Goal: Information Seeking & Learning: Learn about a topic

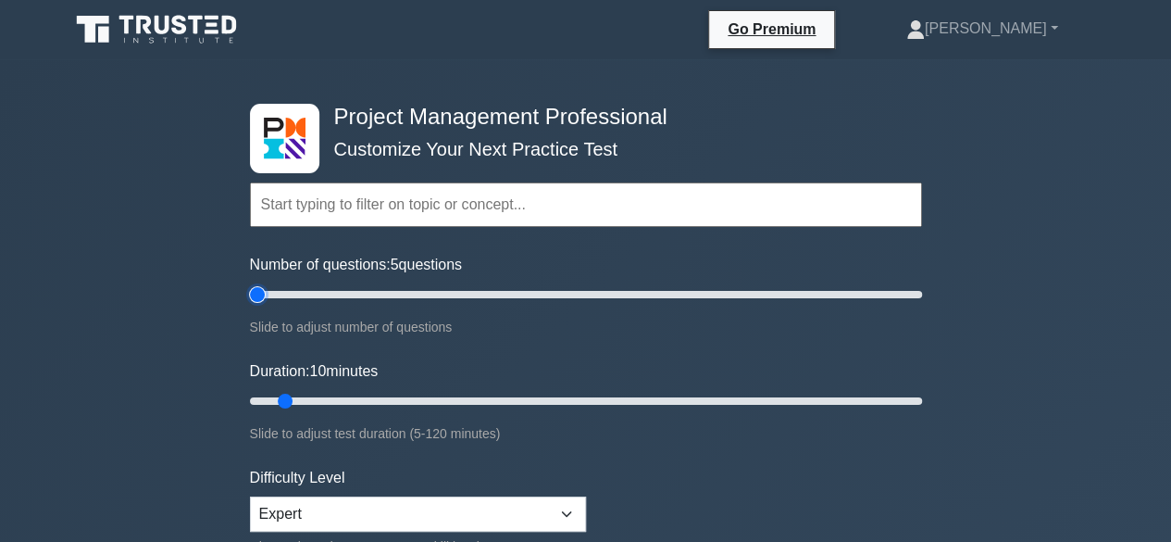
type input "5"
click at [265, 297] on input "Number of questions: 5 questions" at bounding box center [586, 294] width 672 height 22
type input "5"
click at [265, 398] on input "Duration: 5 minutes" at bounding box center [586, 401] width 672 height 22
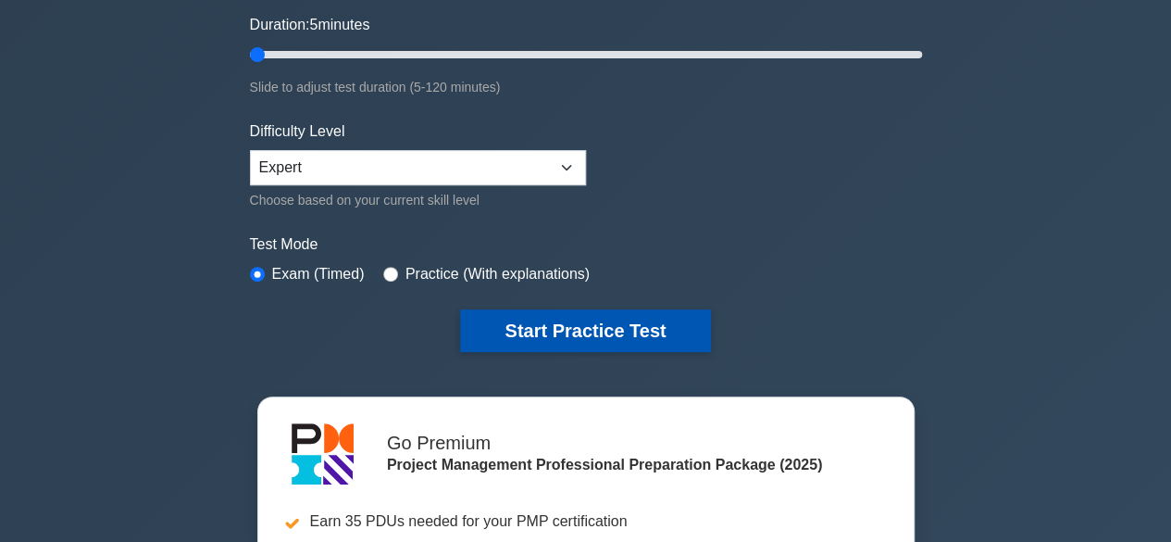
click at [521, 312] on button "Start Practice Test" at bounding box center [585, 330] width 250 height 43
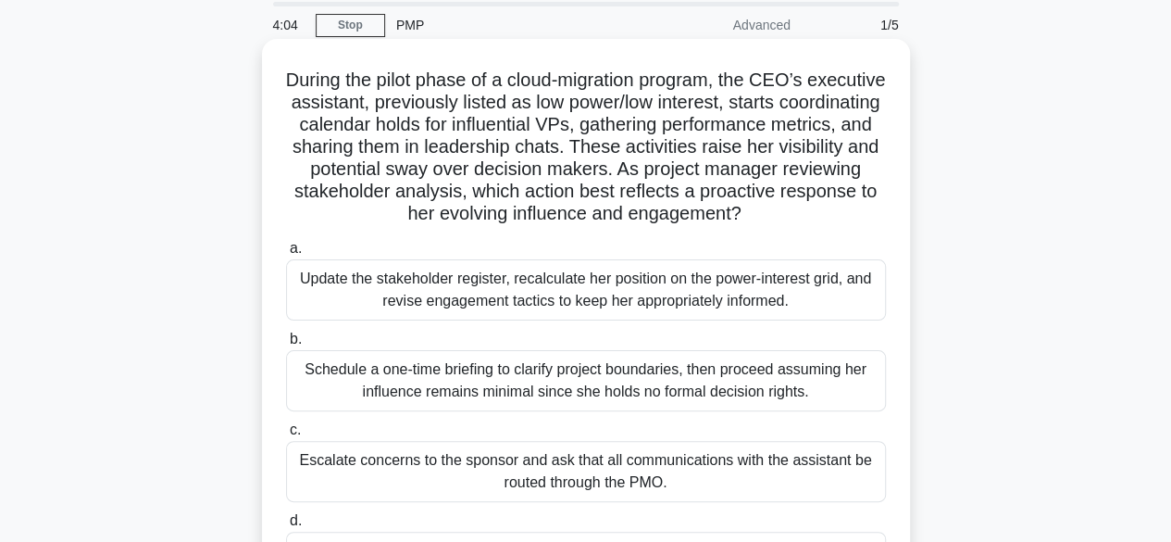
scroll to position [64, 0]
click at [589, 289] on div "Update the stakeholder register, recalculate her position on the power-interest…" at bounding box center [586, 290] width 600 height 61
click at [286, 256] on input "a. Update the stakeholder register, recalculate her position on the power-inter…" at bounding box center [286, 249] width 0 height 12
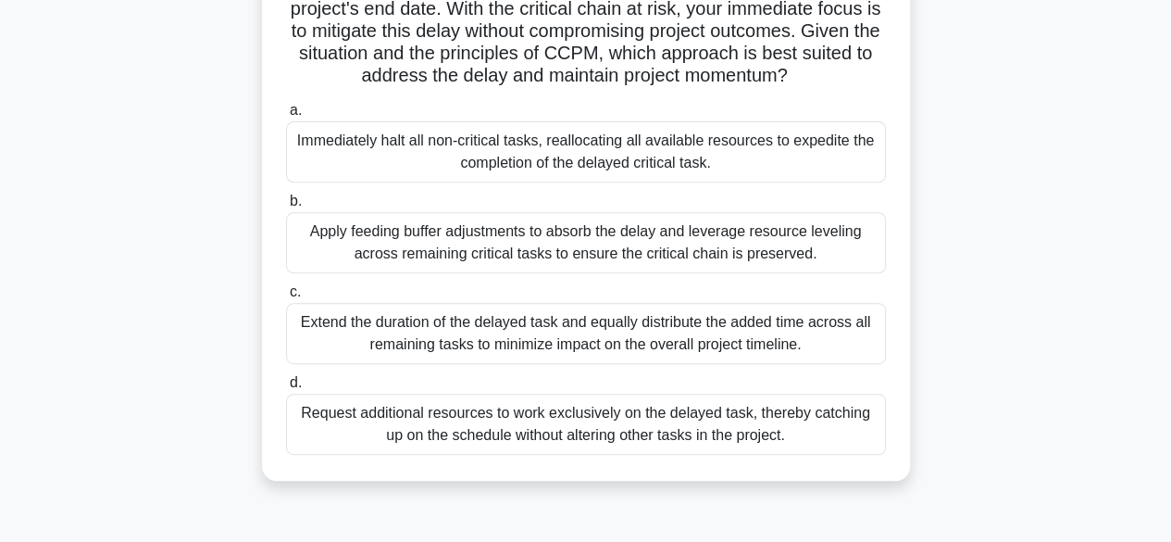
scroll to position [275, 0]
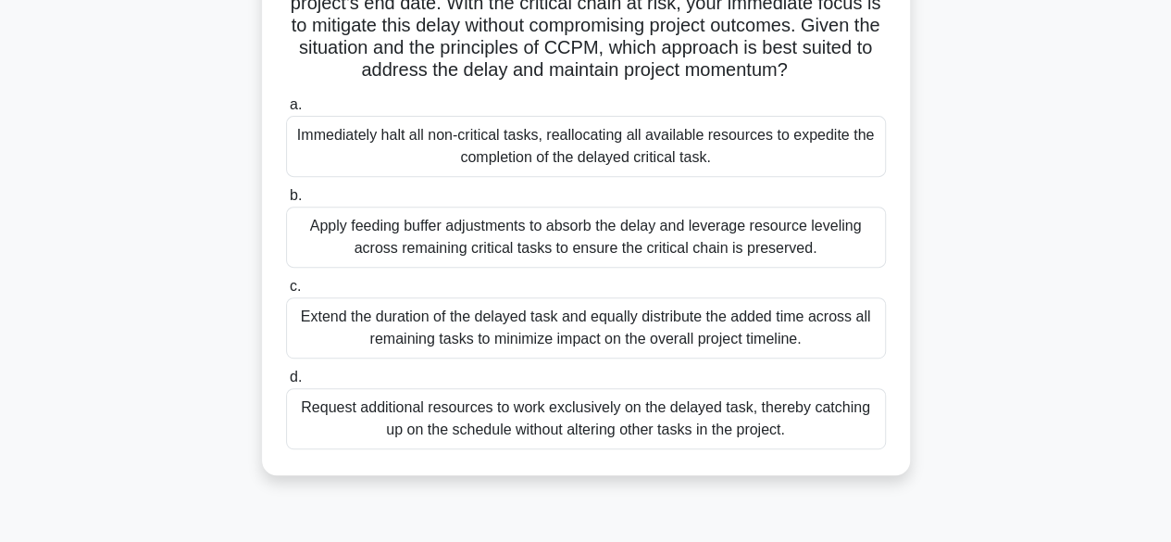
click at [525, 256] on div "Apply feeding buffer adjustments to absorb the delay and leverage resource leve…" at bounding box center [586, 236] width 600 height 61
click at [286, 202] on input "b. Apply feeding buffer adjustments to absorb the delay and leverage resource l…" at bounding box center [286, 196] width 0 height 12
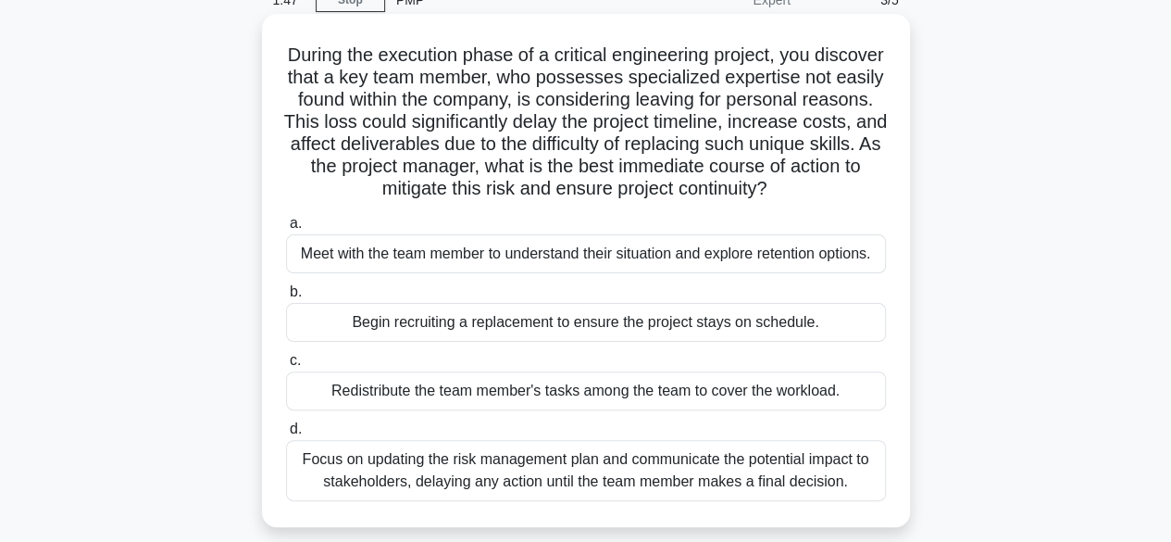
scroll to position [91, 0]
click at [509, 468] on div "Focus on updating the risk management plan and communicate the potential impact…" at bounding box center [586, 469] width 600 height 61
click at [286, 434] on input "d. Focus on updating the risk management plan and communicate the potential imp…" at bounding box center [286, 428] width 0 height 12
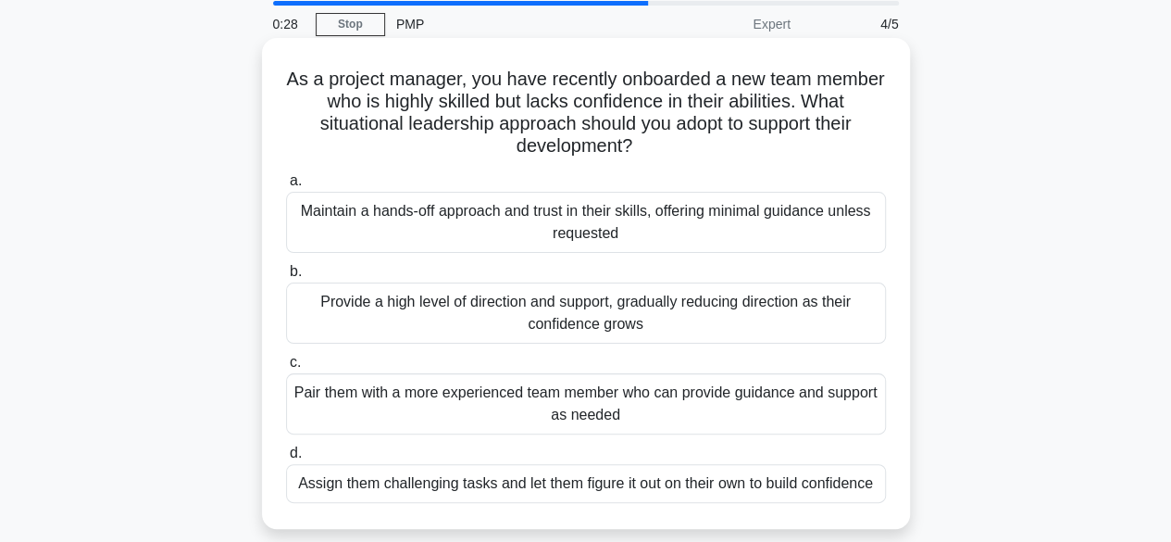
scroll to position [68, 0]
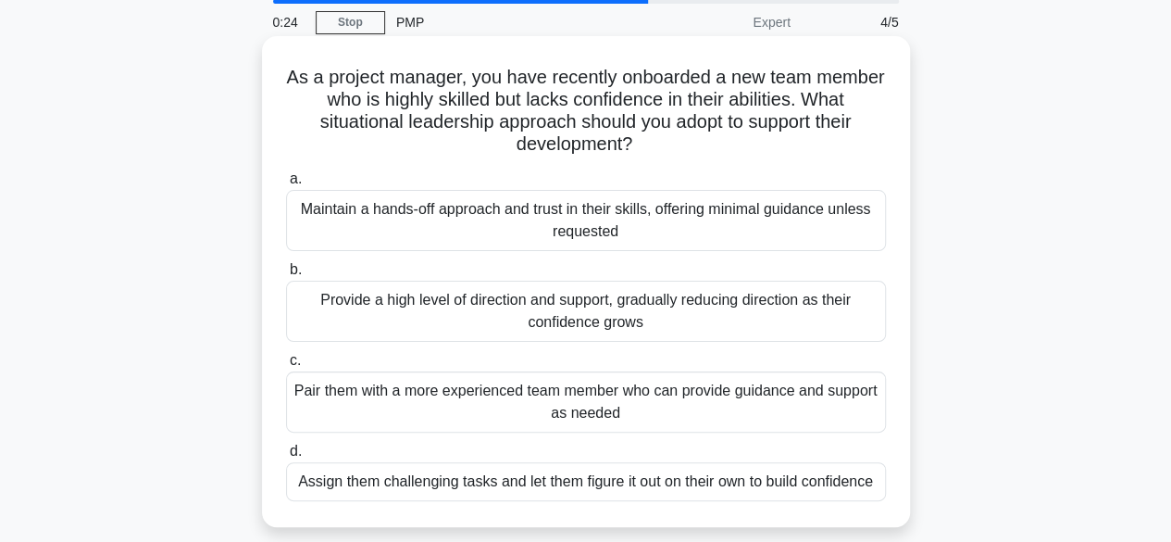
click at [550, 315] on div "Provide a high level of direction and support, gradually reducing direction as …" at bounding box center [586, 311] width 600 height 61
click at [286, 276] on input "b. Provide a high level of direction and support, gradually reducing direction …" at bounding box center [286, 270] width 0 height 12
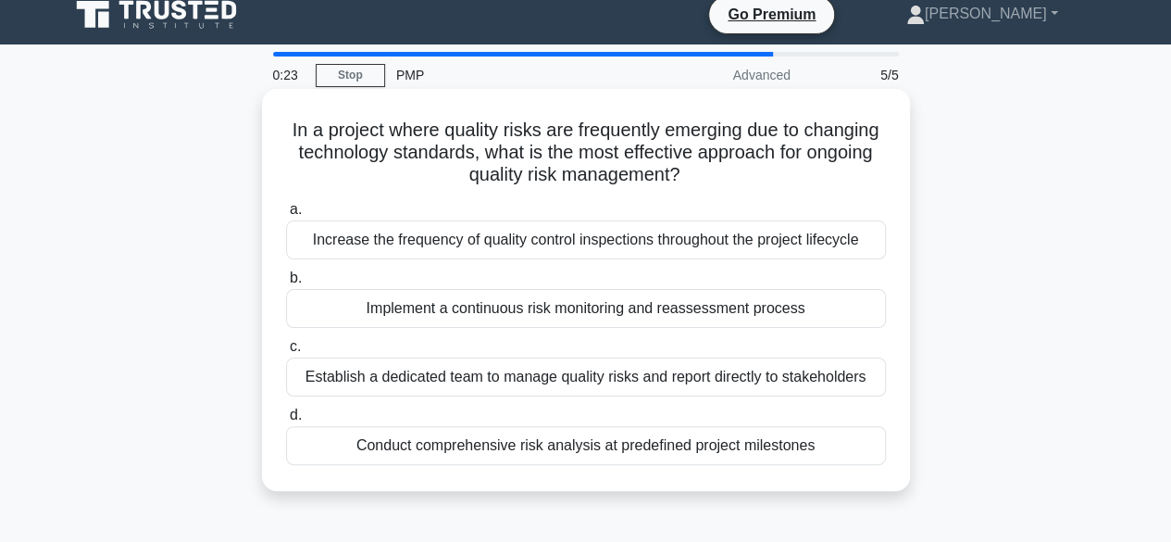
scroll to position [0, 0]
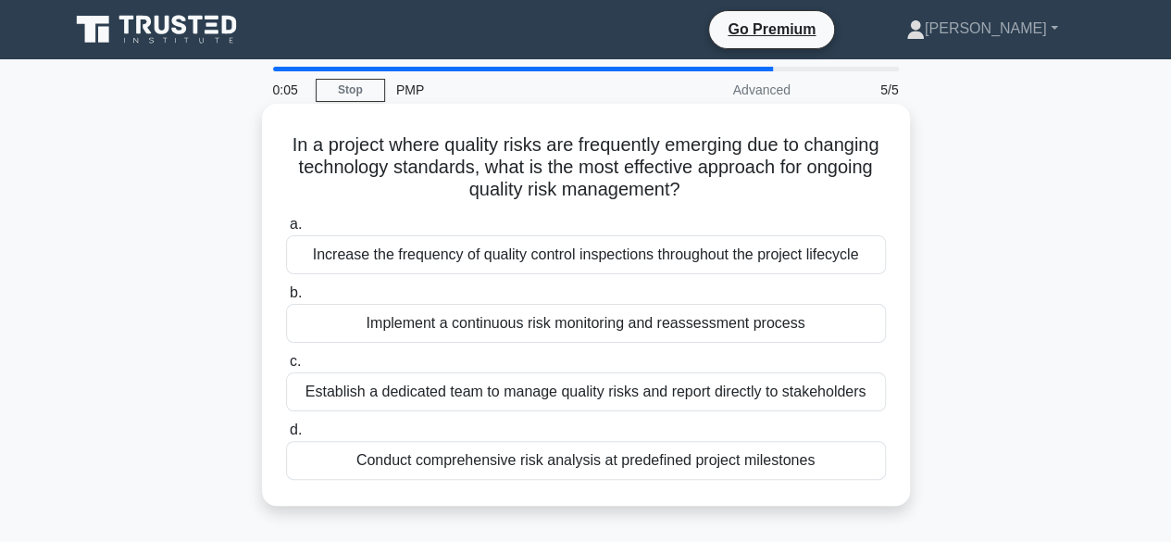
click at [379, 267] on div "Increase the frequency of quality control inspections throughout the project li…" at bounding box center [586, 254] width 600 height 39
click at [286, 231] on input "a. Increase the frequency of quality control inspections throughout the project…" at bounding box center [286, 224] width 0 height 12
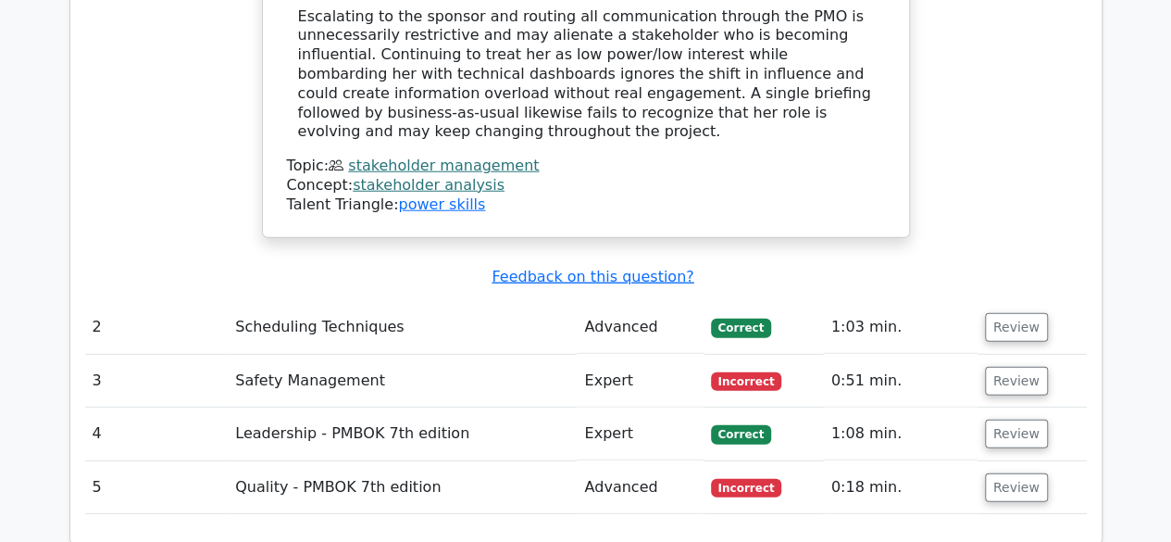
scroll to position [2375, 0]
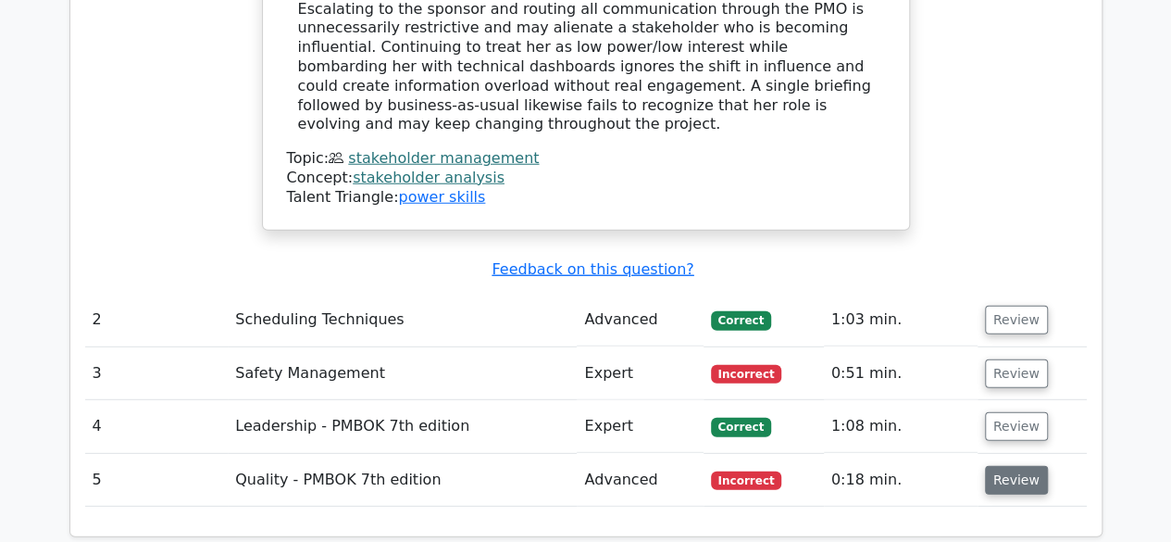
click at [1028, 466] on button "Review" at bounding box center [1016, 480] width 63 height 29
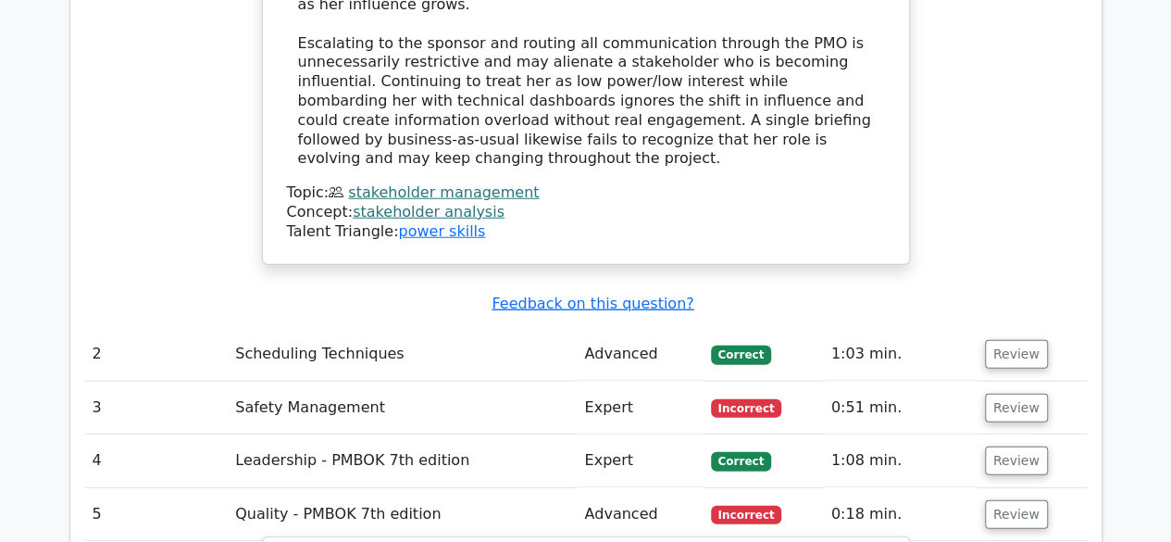
scroll to position [2339, 0]
click at [1015, 394] on button "Review" at bounding box center [1016, 408] width 63 height 29
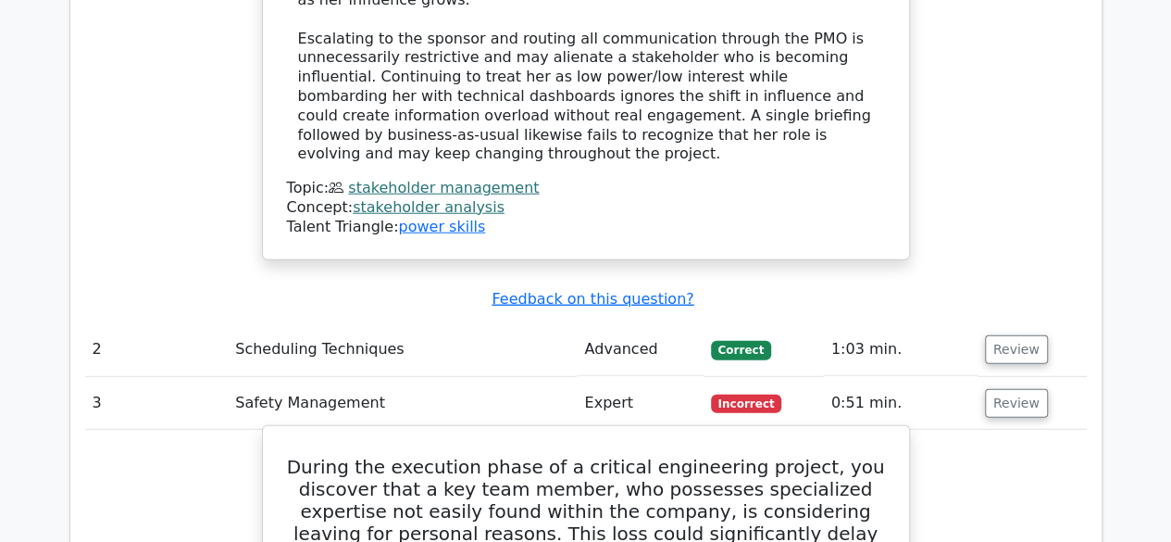
scroll to position [2310, 0]
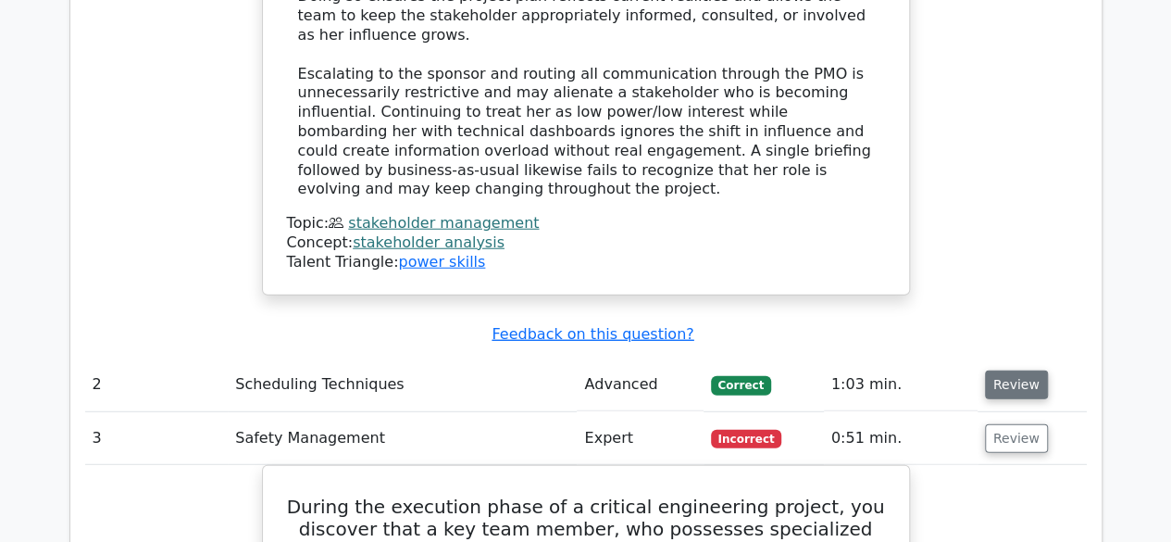
click at [1015, 370] on button "Review" at bounding box center [1016, 384] width 63 height 29
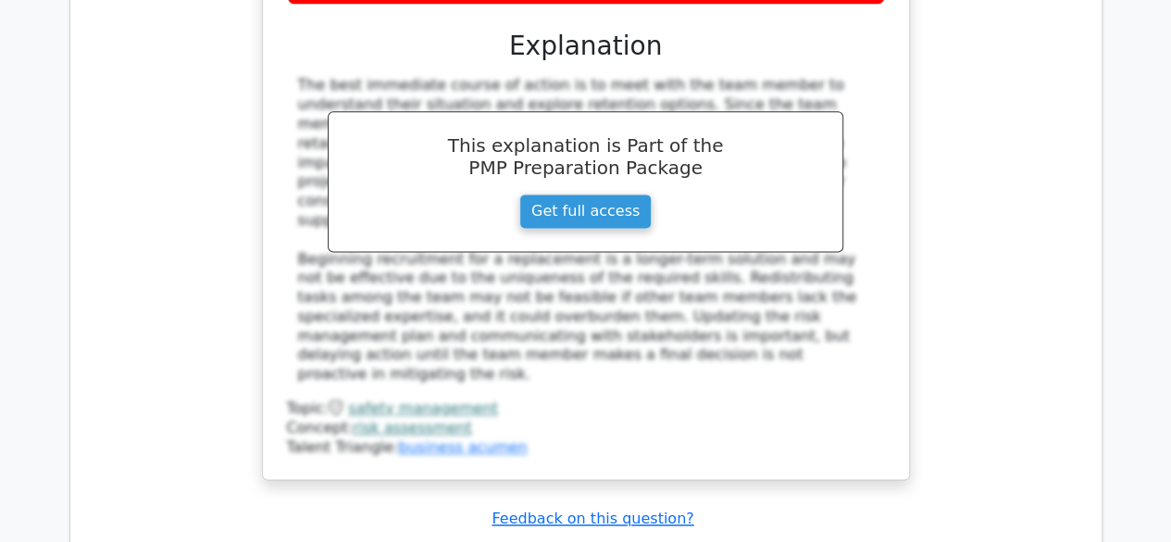
scroll to position [4691, 0]
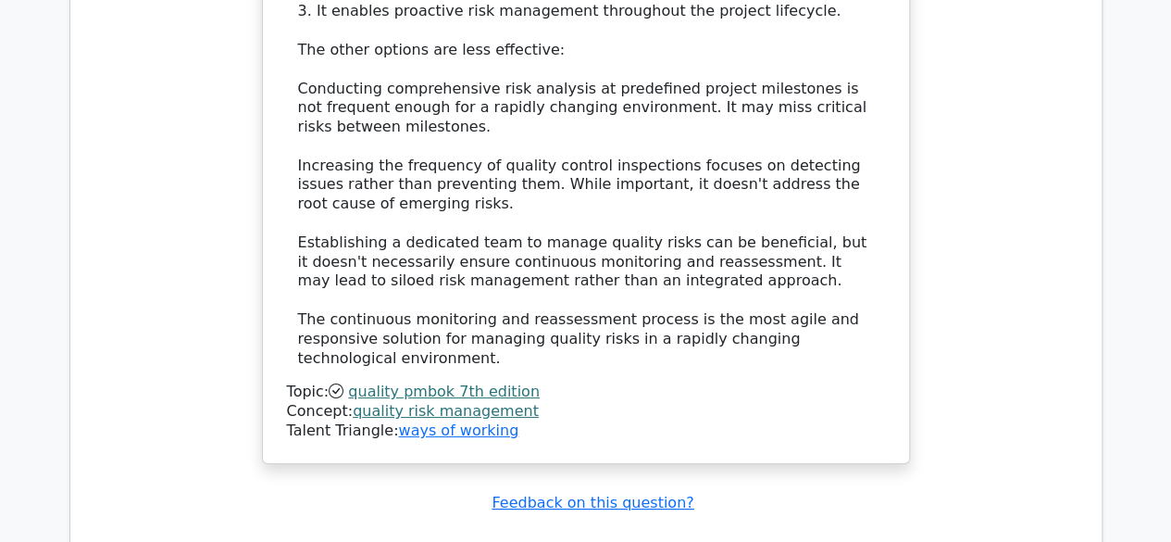
scroll to position [7168, 0]
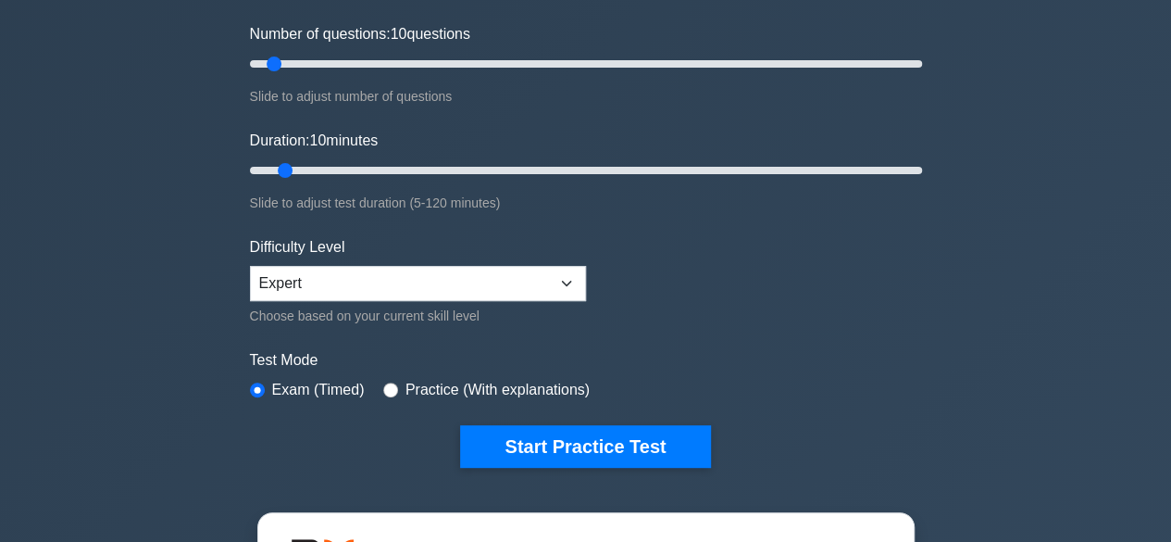
scroll to position [233, 0]
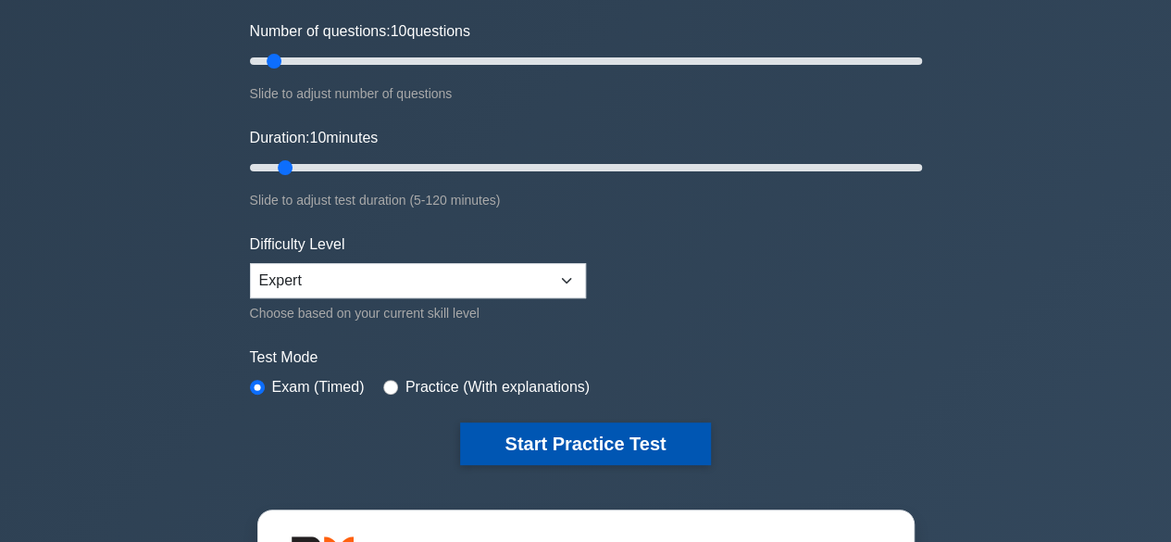
click at [563, 424] on button "Start Practice Test" at bounding box center [585, 443] width 250 height 43
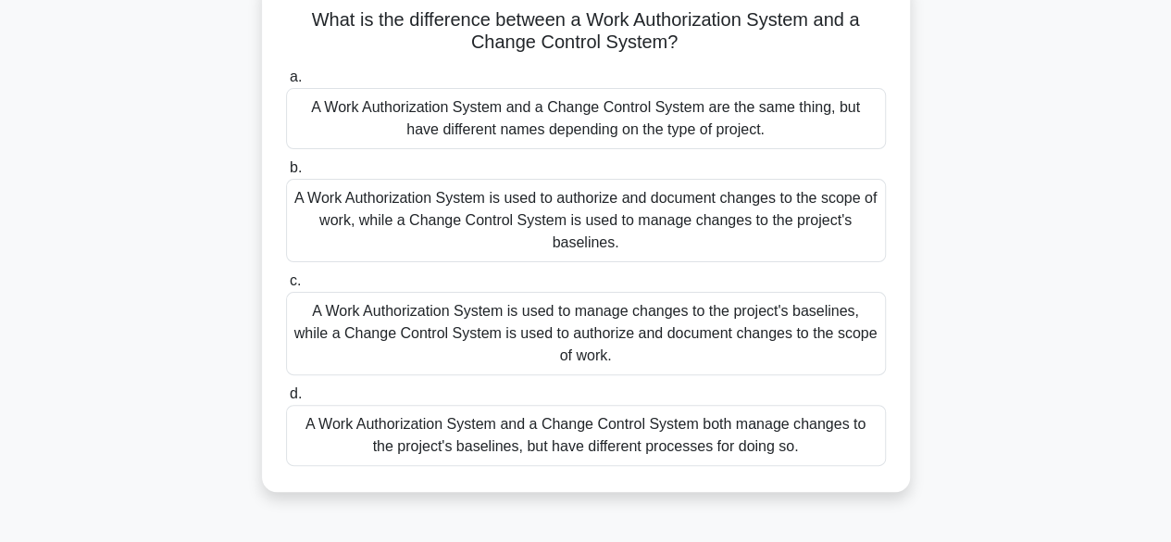
scroll to position [126, 0]
click at [523, 212] on div "A Work Authorization System is used to authorize and document changes to the sc…" at bounding box center [586, 219] width 600 height 83
click at [286, 173] on input "b. A Work Authorization System is used to authorize and document changes to the…" at bounding box center [286, 167] width 0 height 12
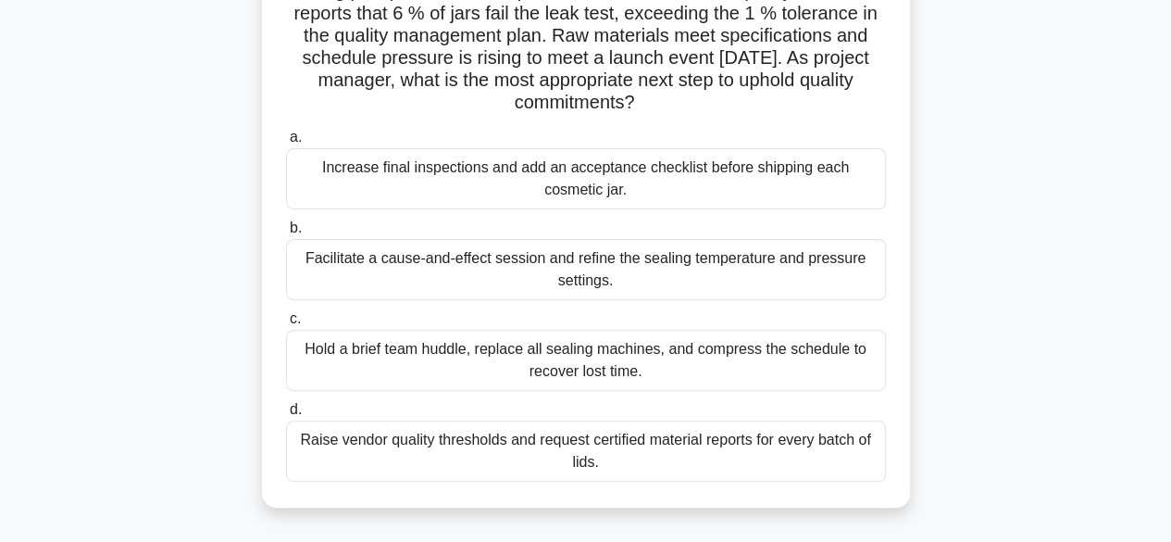
scroll to position [159, 0]
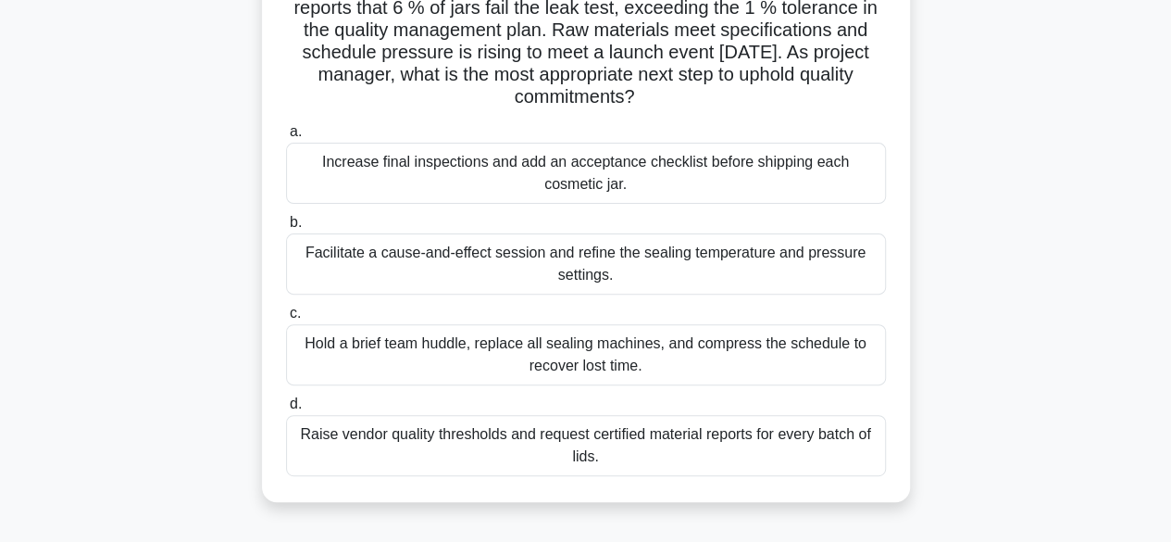
click at [536, 167] on div "Increase final inspections and add an acceptance checklist before shipping each…" at bounding box center [586, 173] width 600 height 61
click at [286, 138] on input "a. Increase final inspections and add an acceptance checklist before shipping e…" at bounding box center [286, 132] width 0 height 12
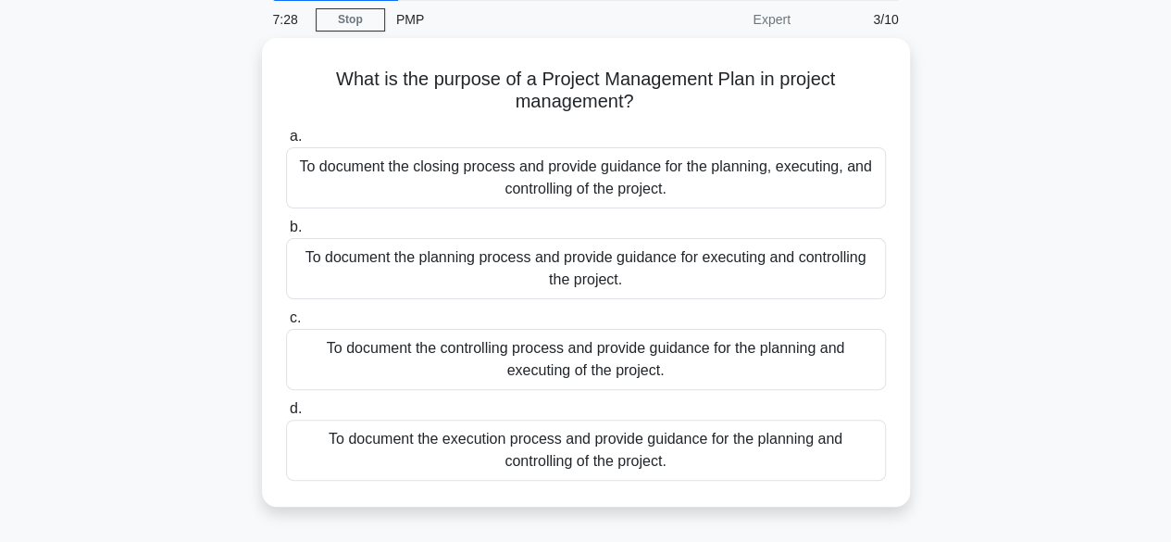
scroll to position [0, 0]
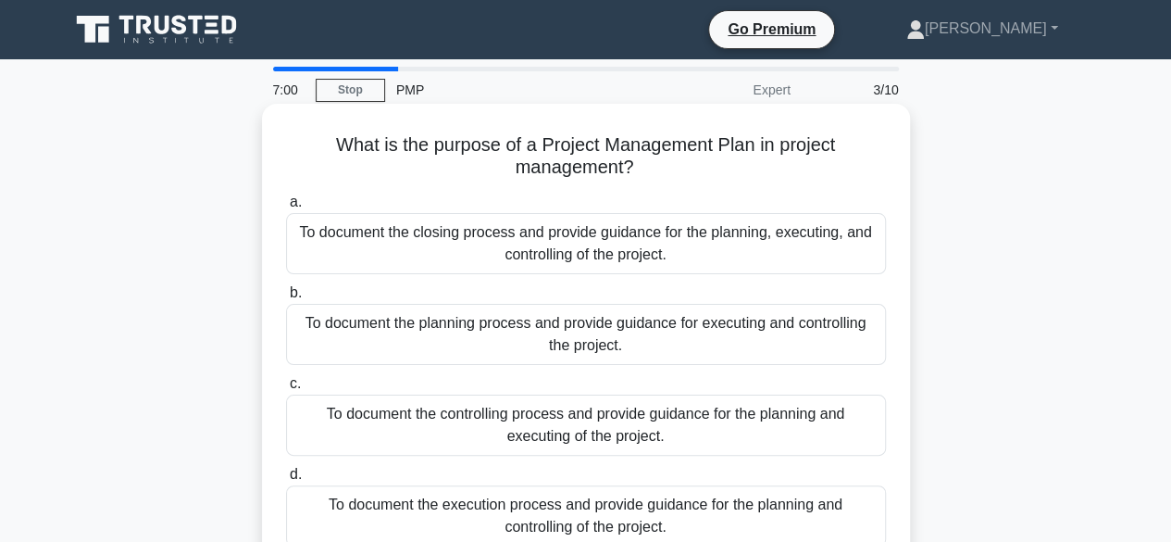
click at [668, 258] on div "To document the closing process and provide guidance for the planning, executin…" at bounding box center [586, 243] width 600 height 61
click at [286, 208] on input "a. To document the closing process and provide guidance for the planning, execu…" at bounding box center [286, 202] width 0 height 12
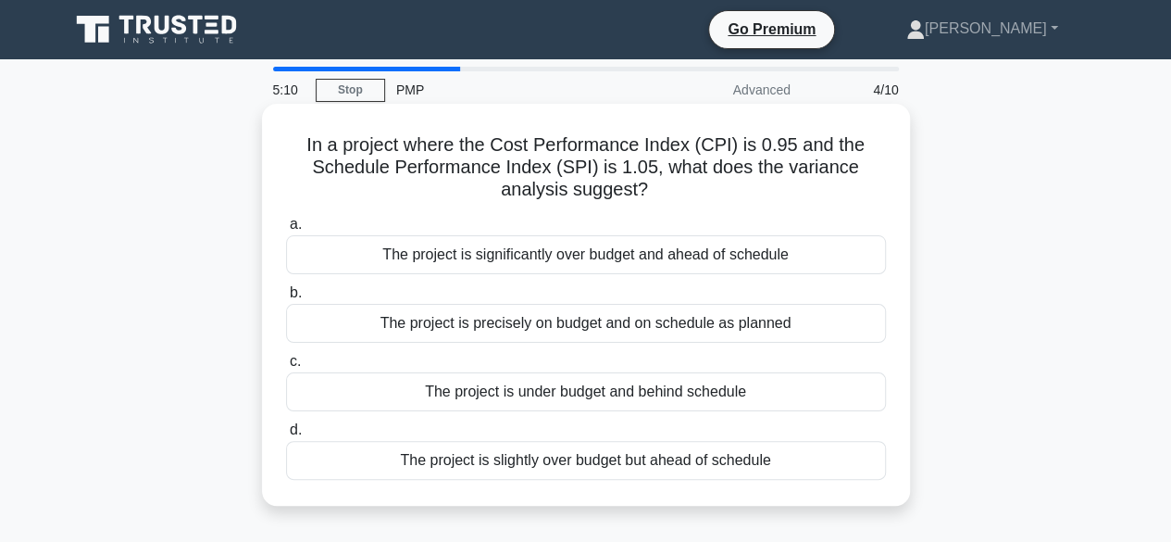
click at [602, 267] on div "The project is significantly over budget and ahead of schedule" at bounding box center [586, 254] width 600 height 39
click at [286, 231] on input "a. The project is significantly over budget and ahead of schedule" at bounding box center [286, 224] width 0 height 12
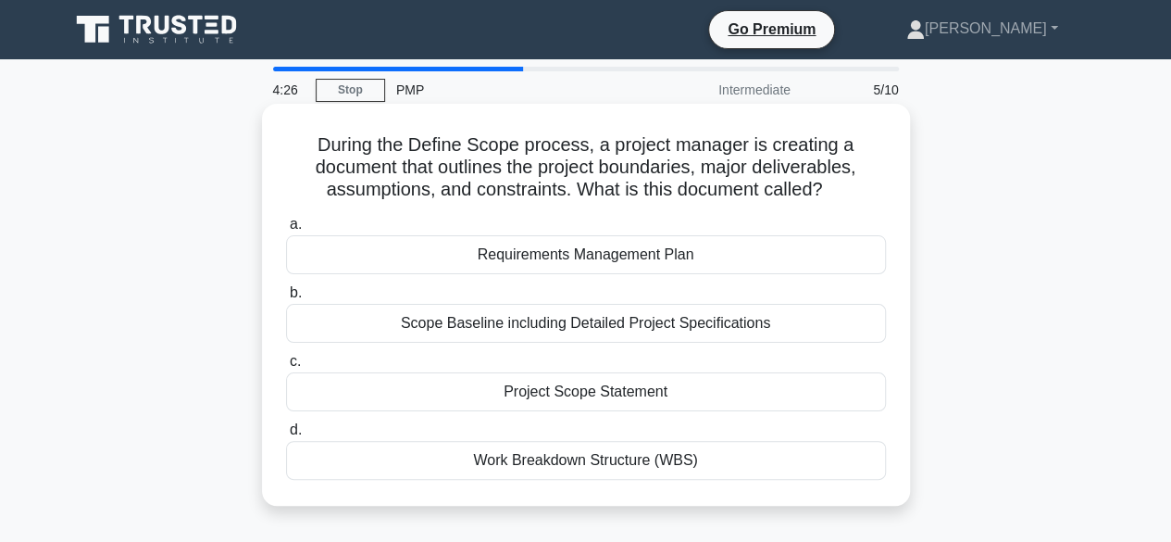
click at [564, 193] on h5 "During the Define Scope process, a project manager is creating a document that …" at bounding box center [586, 167] width 604 height 69
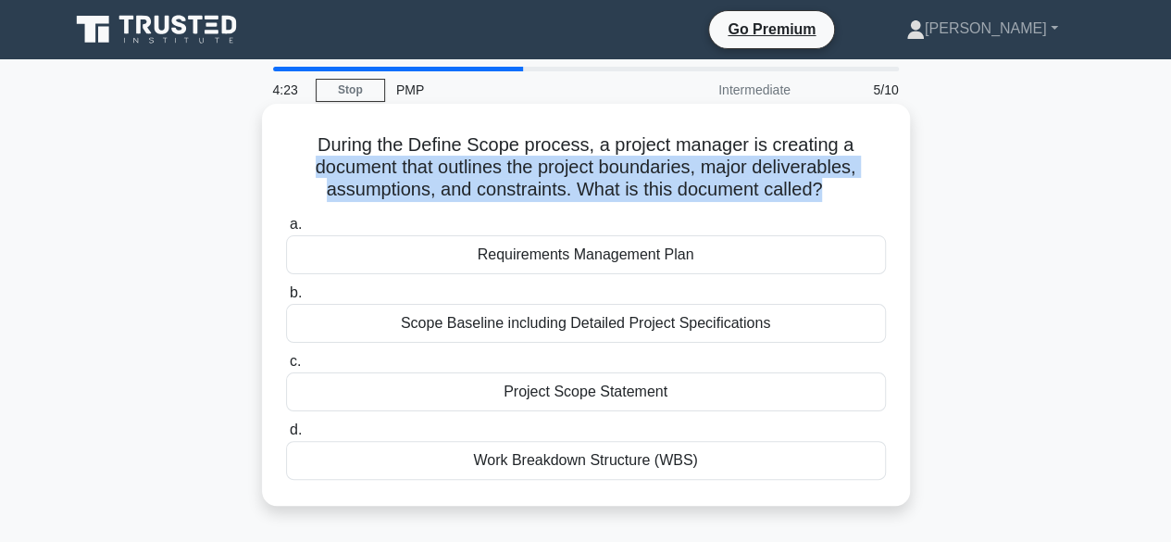
drag, startPoint x: 822, startPoint y: 191, endPoint x: 307, endPoint y: 171, distance: 515.1
click at [307, 171] on h5 "During the Define Scope process, a project manager is creating a document that …" at bounding box center [586, 167] width 604 height 69
copy h5 "document that outlines the project boundaries, major deliverables, assumptions,…"
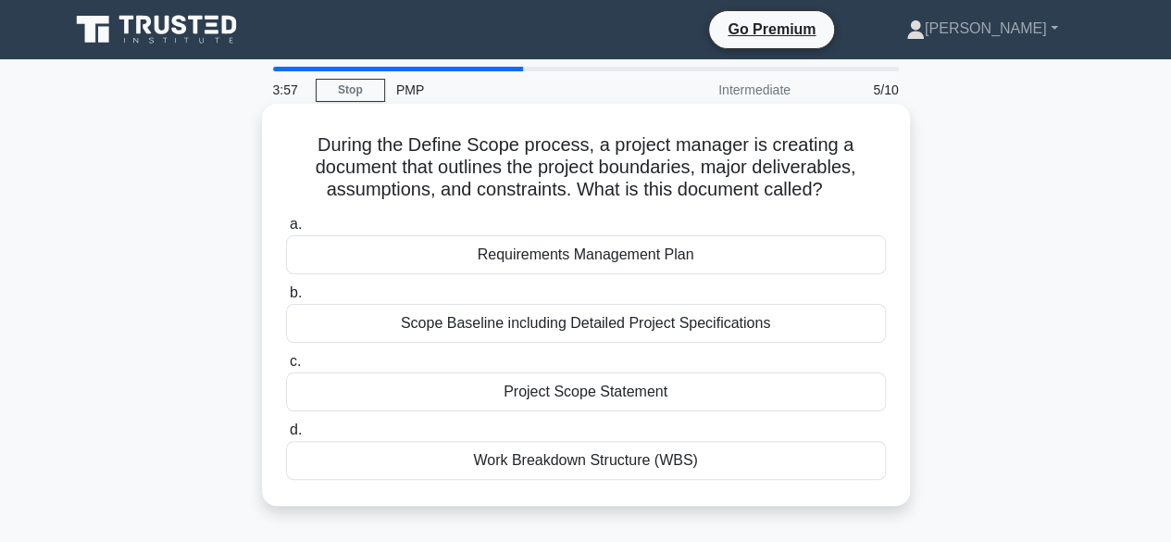
click at [590, 392] on div "Project Scope Statement" at bounding box center [586, 391] width 600 height 39
click at [286, 368] on input "c. Project Scope Statement" at bounding box center [286, 361] width 0 height 12
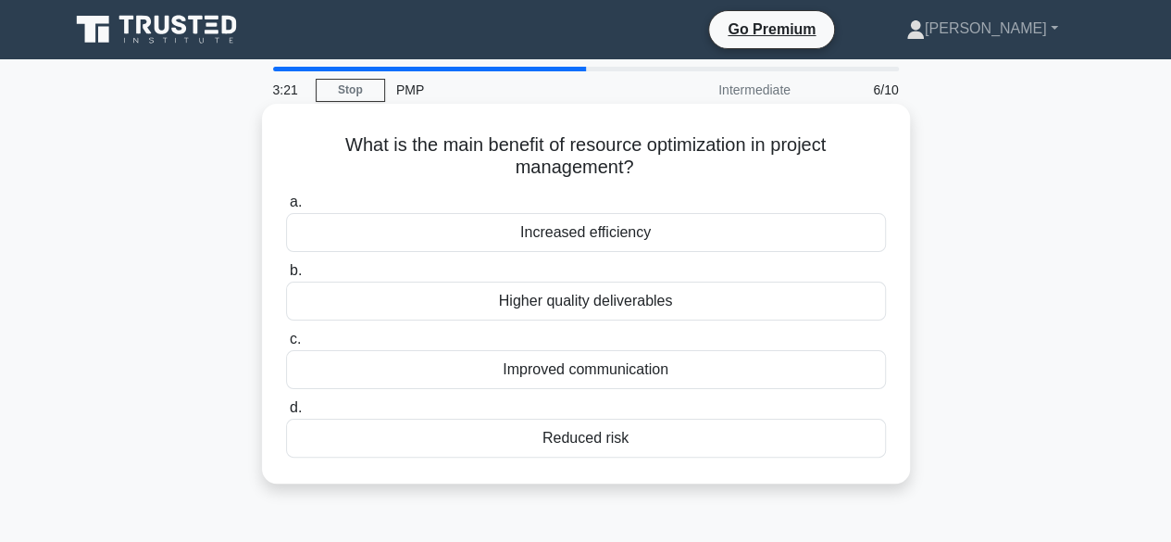
click at [570, 234] on div "Increased efficiency" at bounding box center [586, 232] width 600 height 39
click at [286, 208] on input "a. Increased efficiency" at bounding box center [286, 202] width 0 height 12
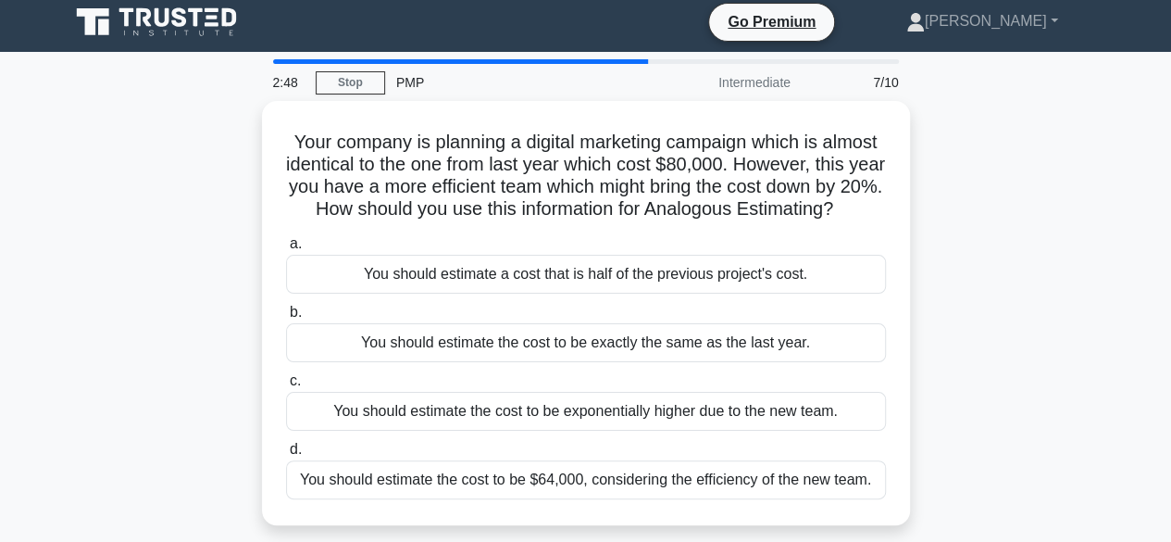
scroll to position [6, 0]
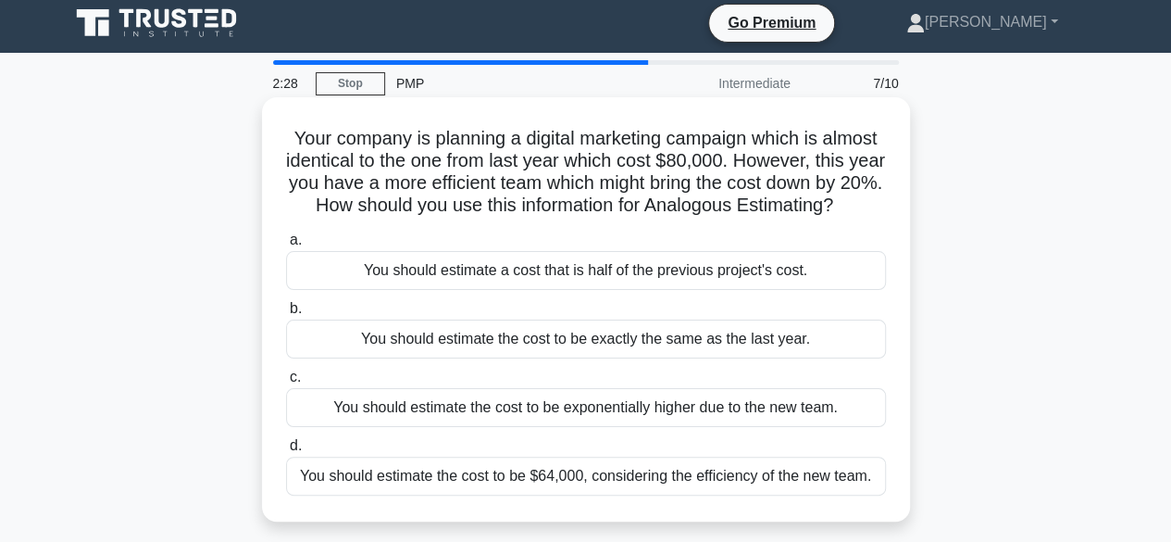
click at [489, 358] on div "You should estimate the cost to be exactly the same as the last year." at bounding box center [586, 338] width 600 height 39
click at [286, 315] on input "b. You should estimate the cost to be exactly the same as the last year." at bounding box center [286, 309] width 0 height 12
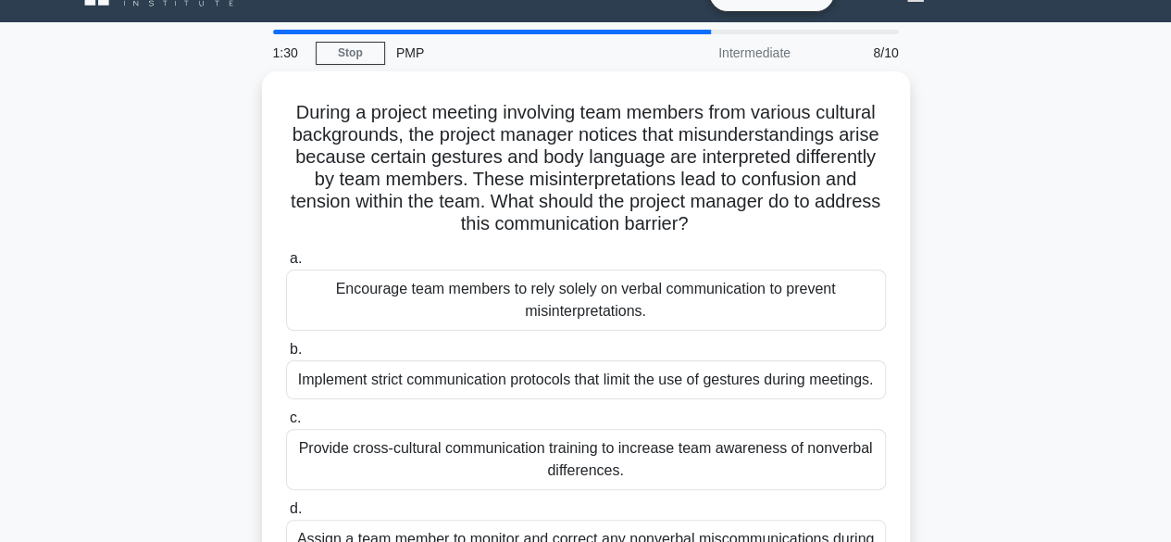
scroll to position [34, 0]
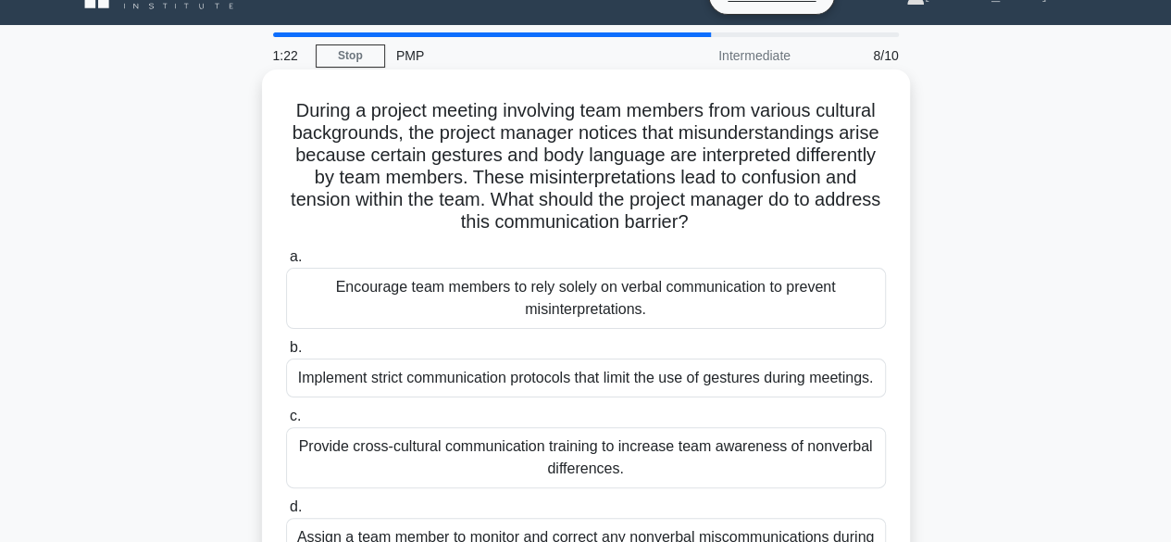
click at [852, 463] on div "Provide cross-cultural communication training to increase team awareness of non…" at bounding box center [586, 457] width 600 height 61
click at [286, 422] on input "c. Provide cross-cultural communication training to increase team awareness of …" at bounding box center [286, 416] width 0 height 12
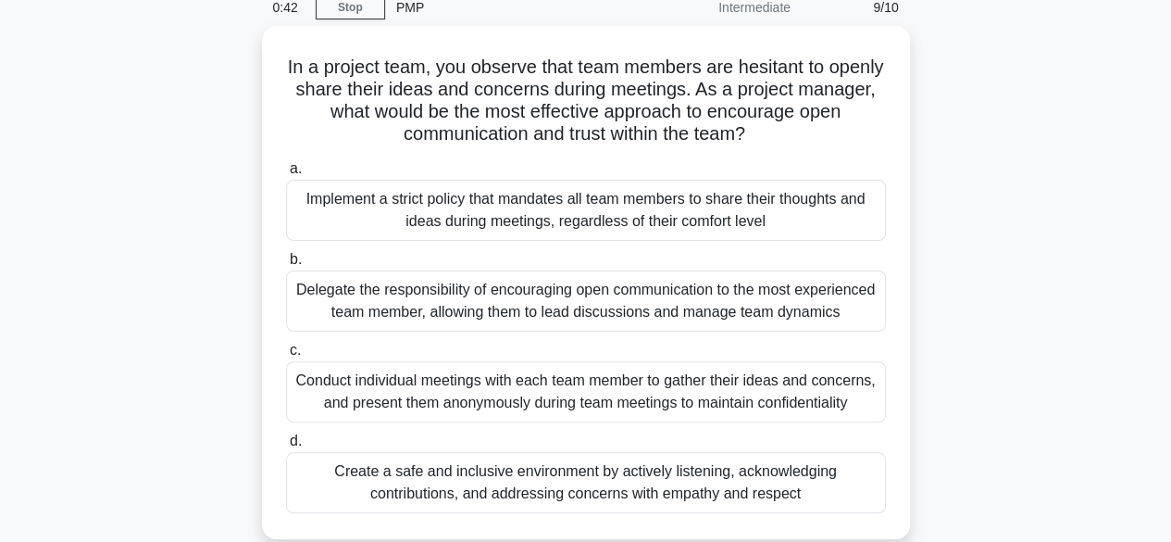
scroll to position [81, 0]
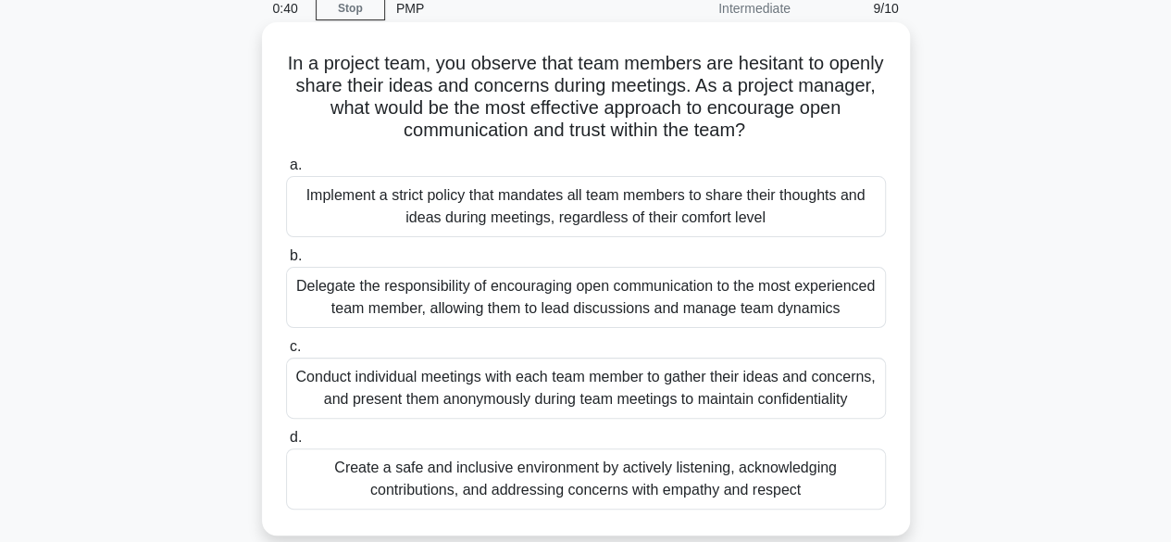
click at [829, 486] on div "Create a safe and inclusive environment by actively listening, acknowledging co…" at bounding box center [586, 478] width 600 height 61
click at [286, 443] on input "d. Create a safe and inclusive environment by actively listening, acknowledging…" at bounding box center [286, 437] width 0 height 12
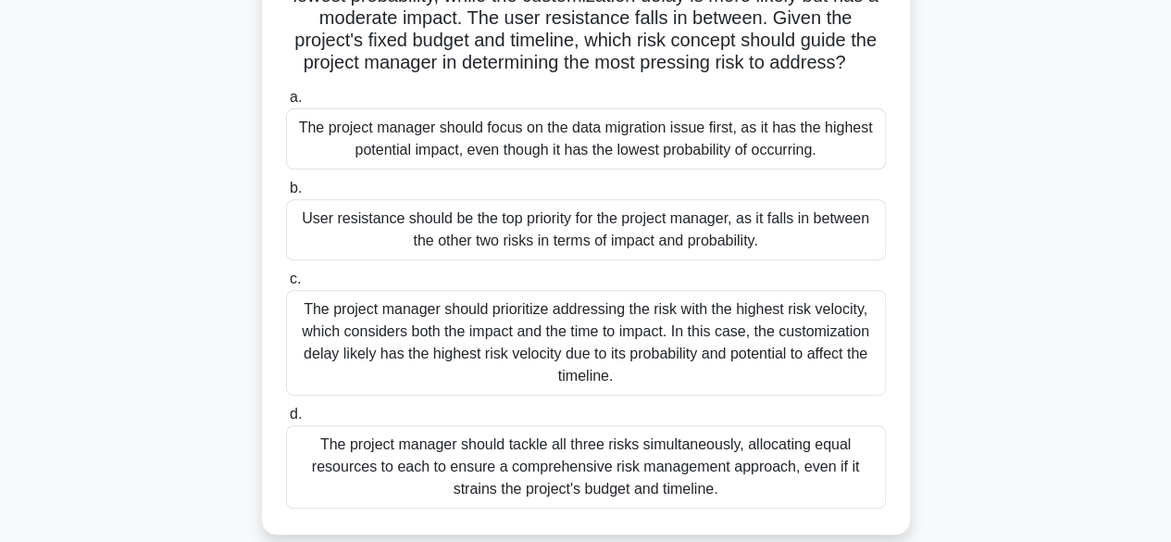
scroll to position [231, 0]
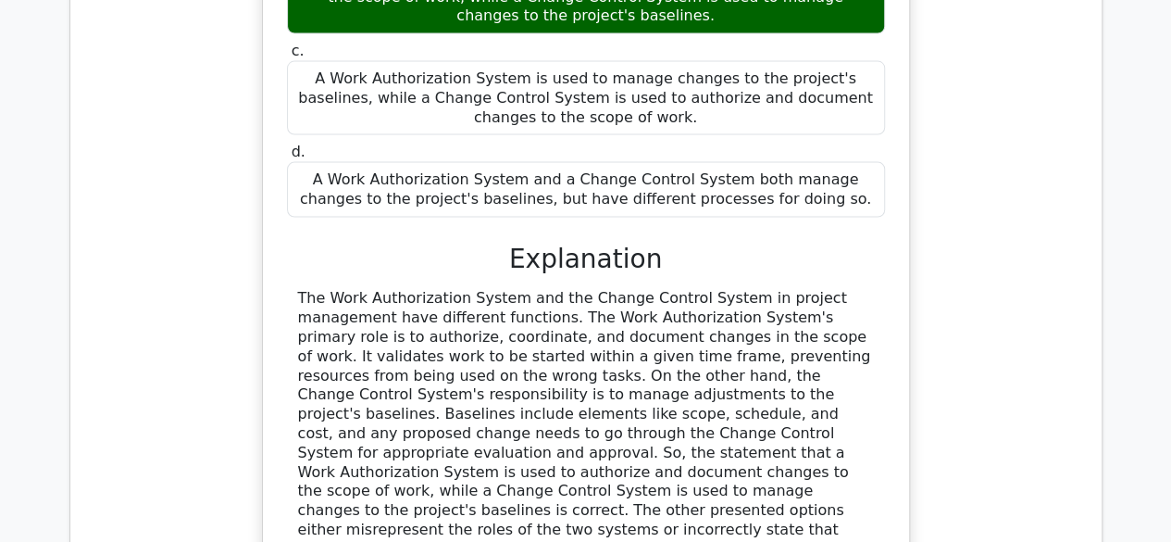
scroll to position [2298, 0]
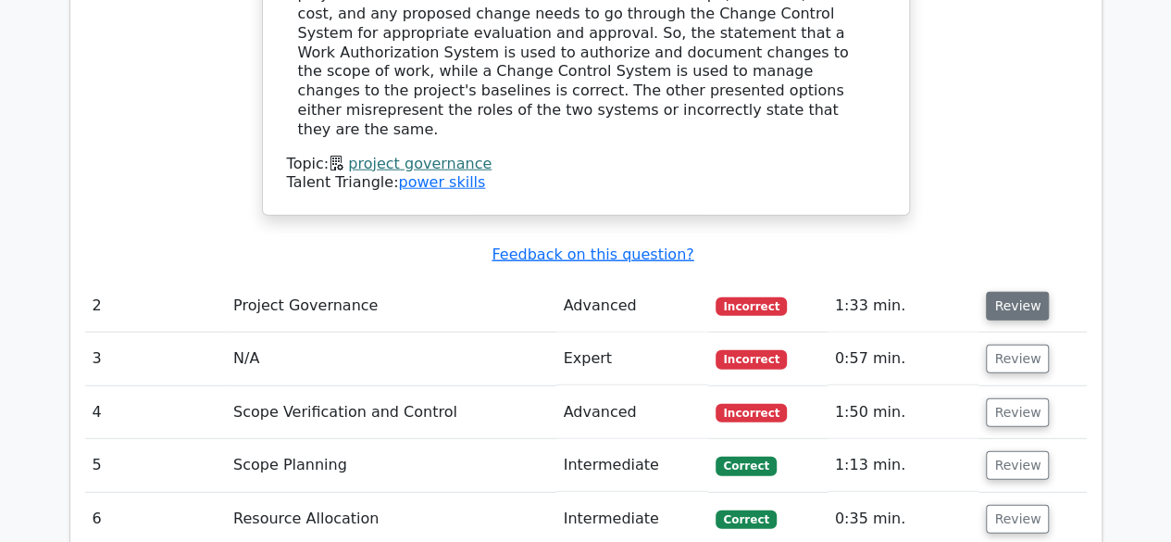
click at [1017, 292] on button "Review" at bounding box center [1017, 306] width 63 height 29
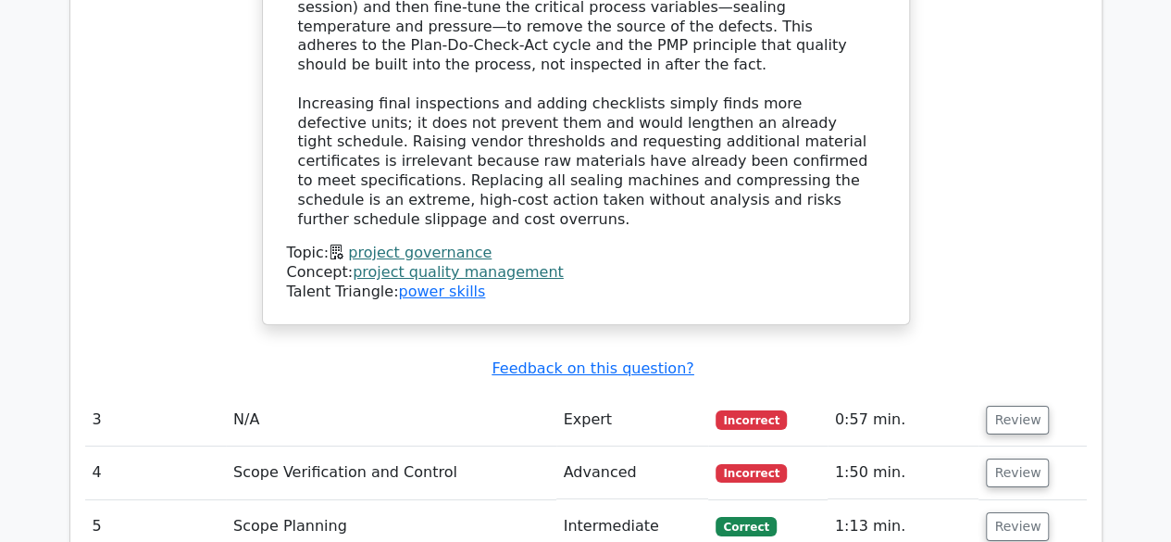
scroll to position [3269, 0]
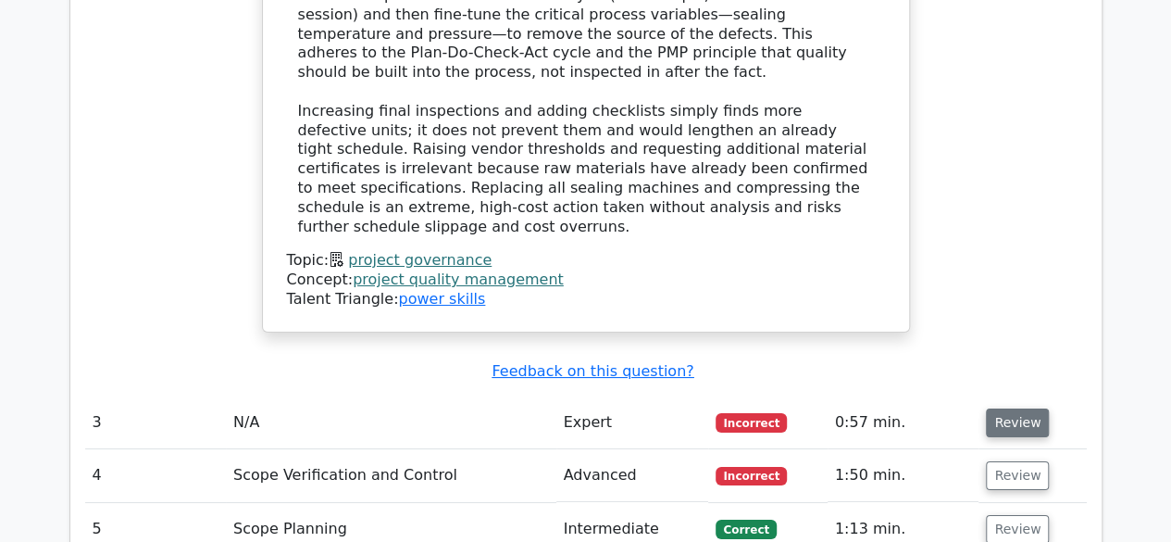
click at [1018, 408] on button "Review" at bounding box center [1017, 422] width 63 height 29
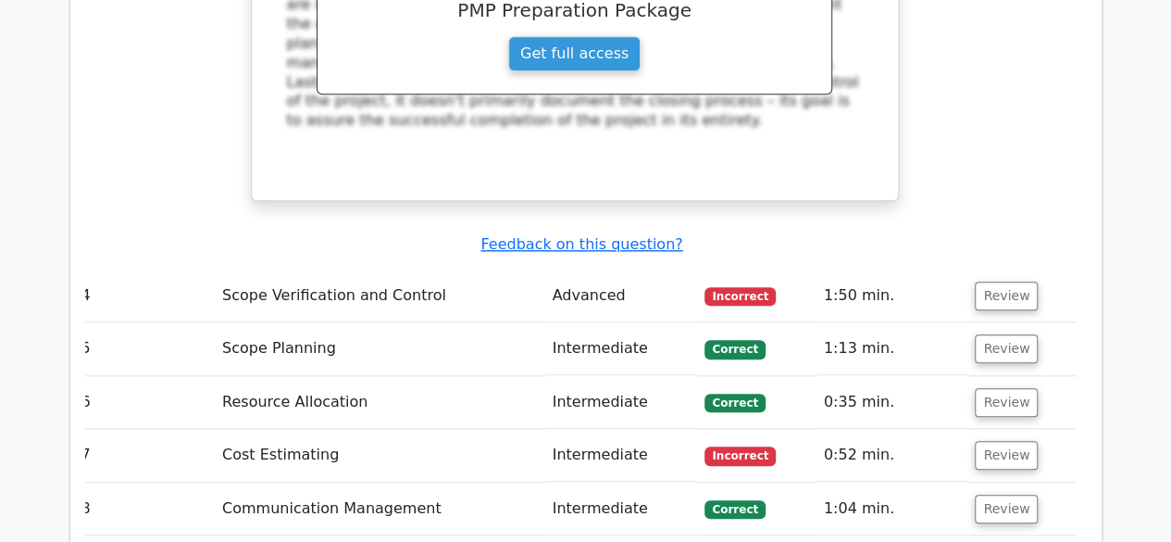
scroll to position [4274, 0]
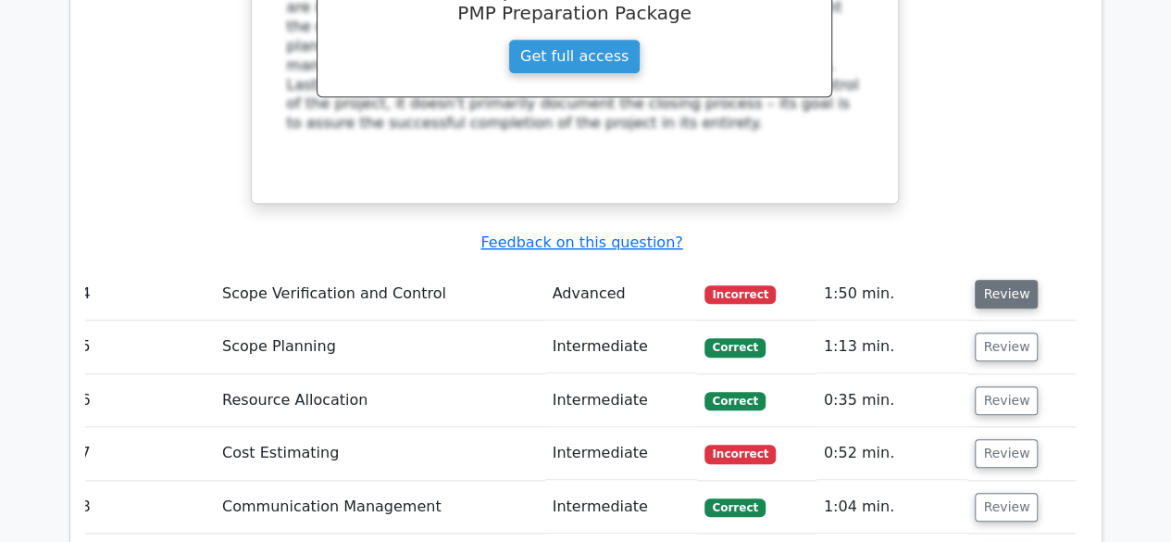
click at [1008, 280] on button "Review" at bounding box center [1006, 294] width 63 height 29
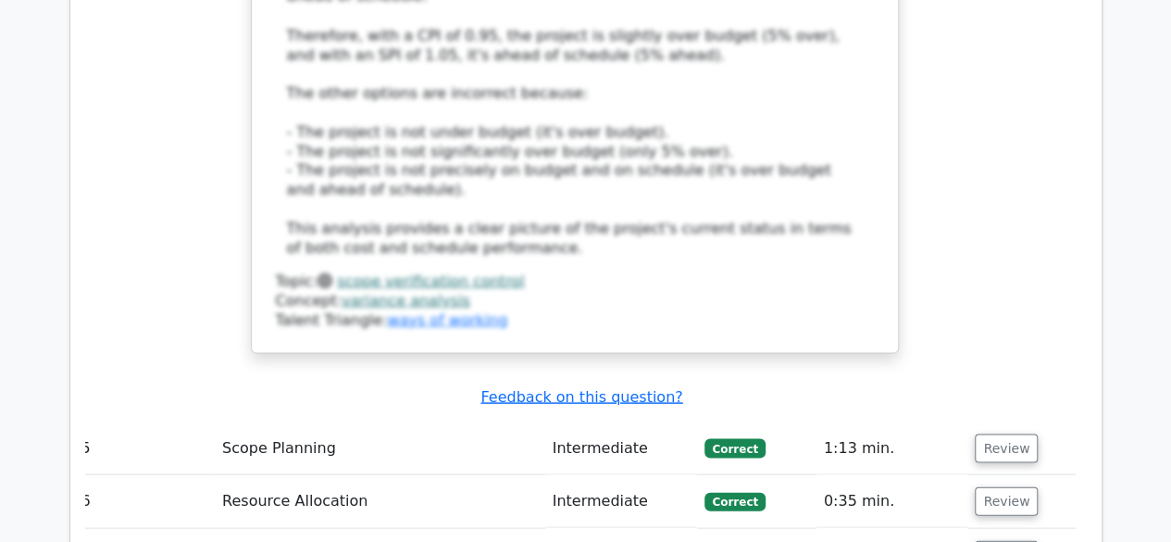
scroll to position [5239, 0]
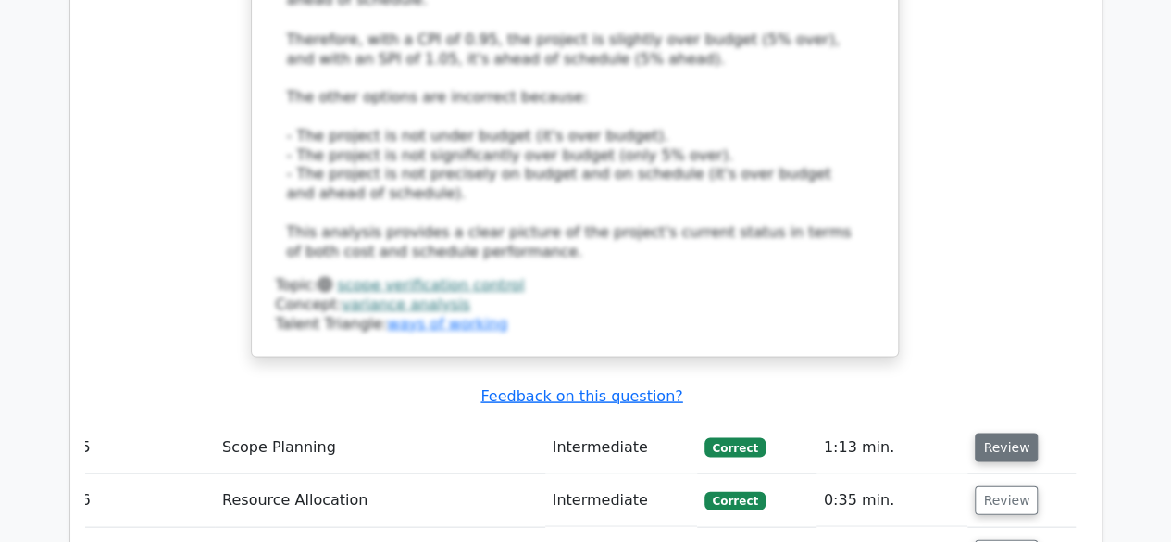
click at [1000, 432] on button "Review" at bounding box center [1006, 446] width 63 height 29
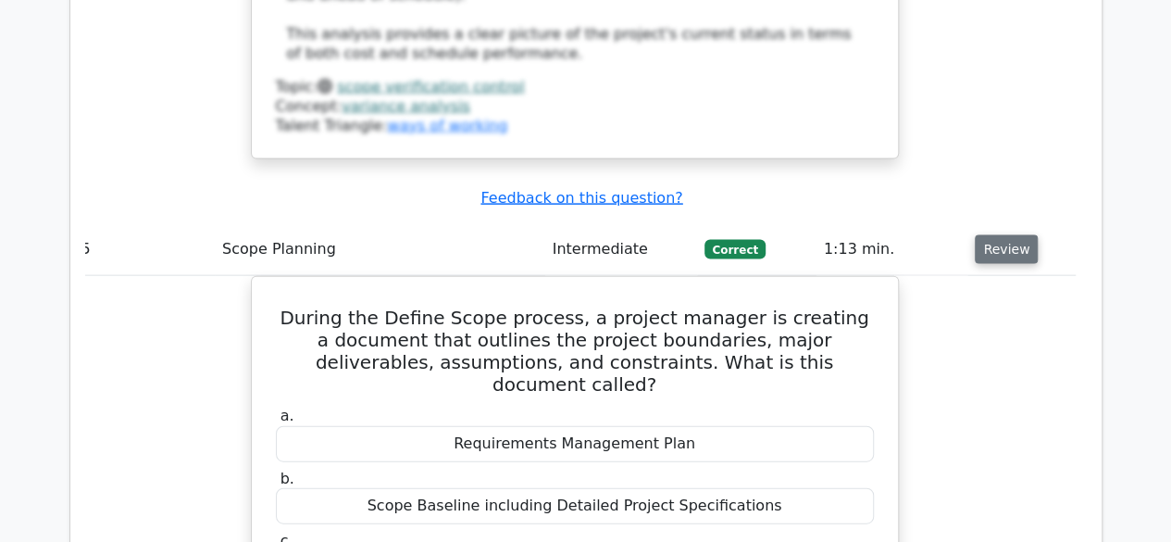
scroll to position [5435, 0]
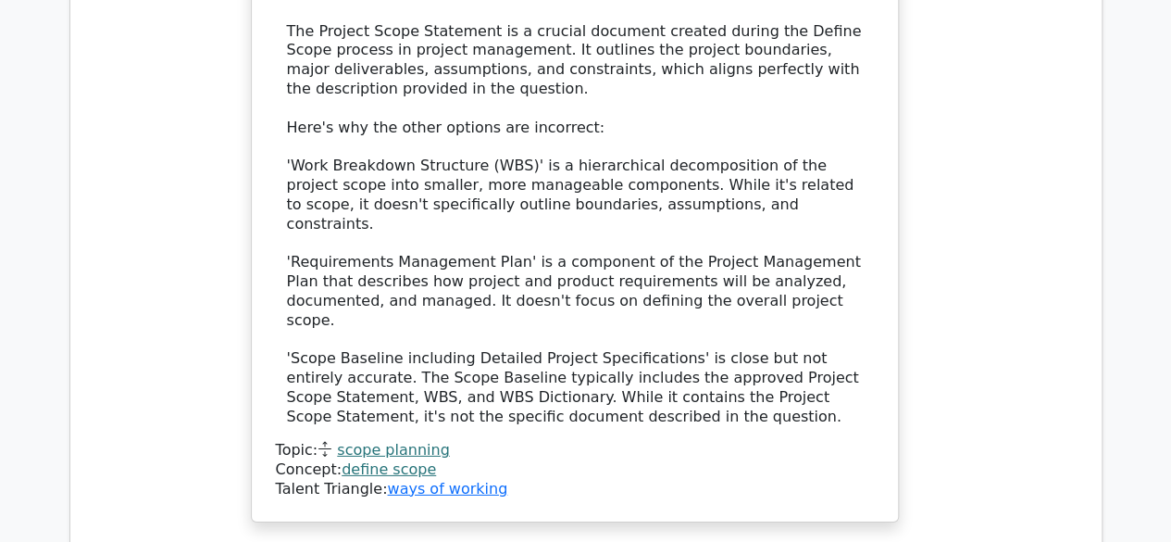
scroll to position [6171, 0]
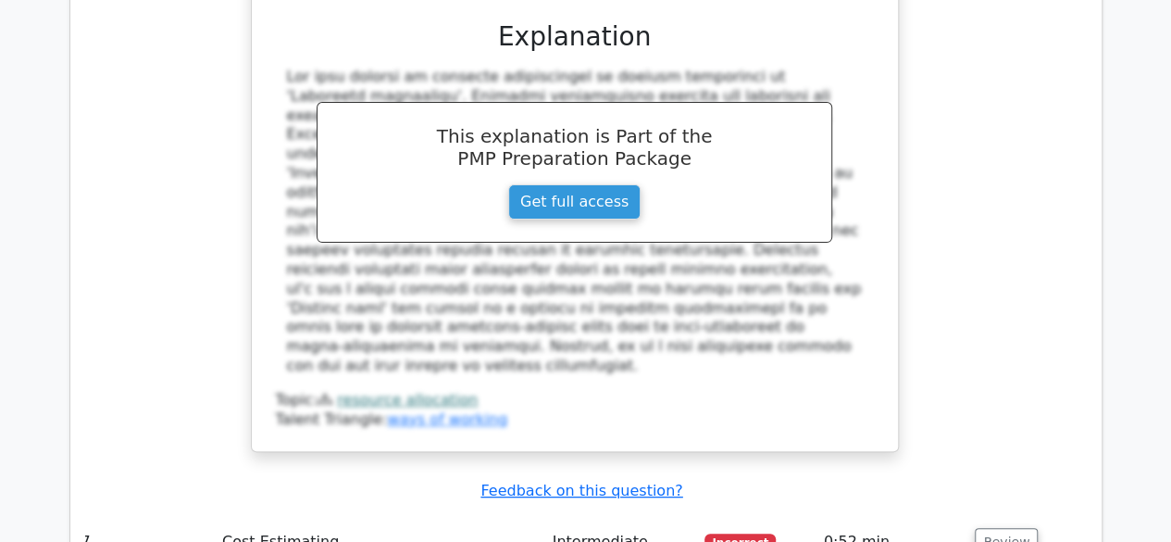
scroll to position [7150, 0]
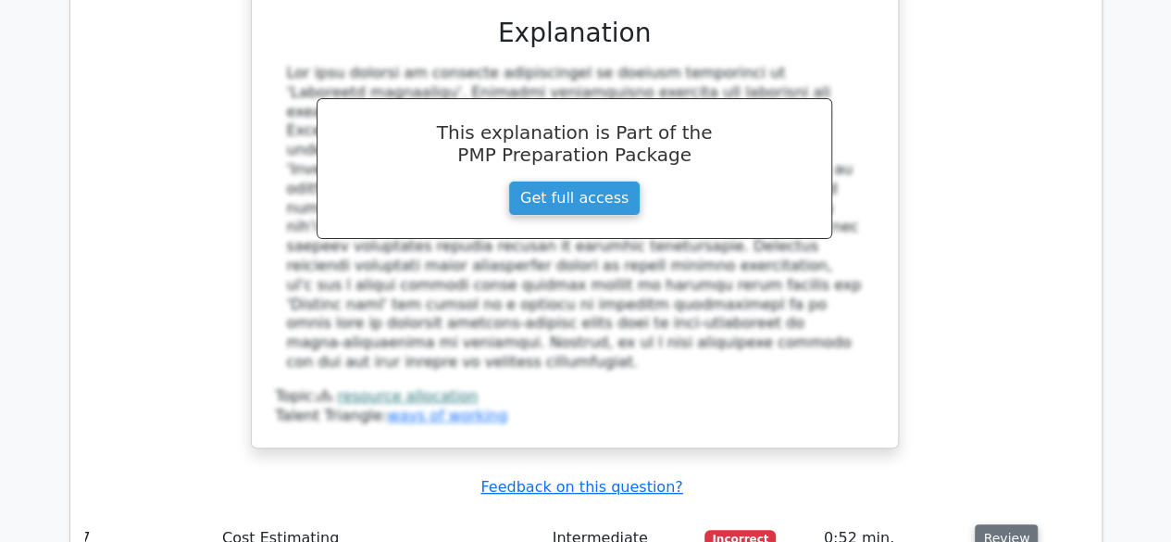
click at [1004, 524] on button "Review" at bounding box center [1006, 538] width 63 height 29
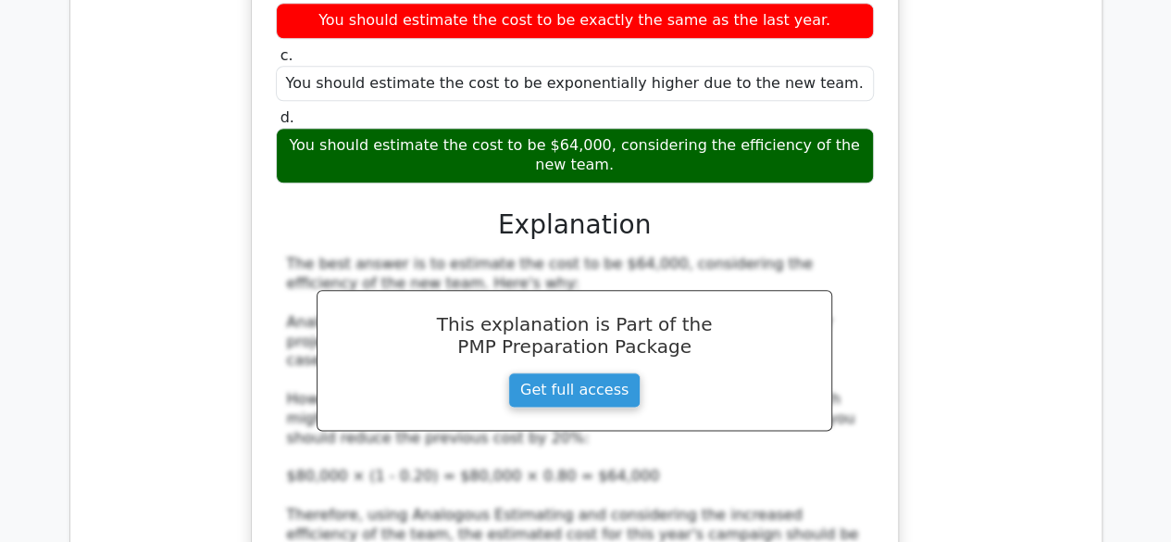
scroll to position [8045, 0]
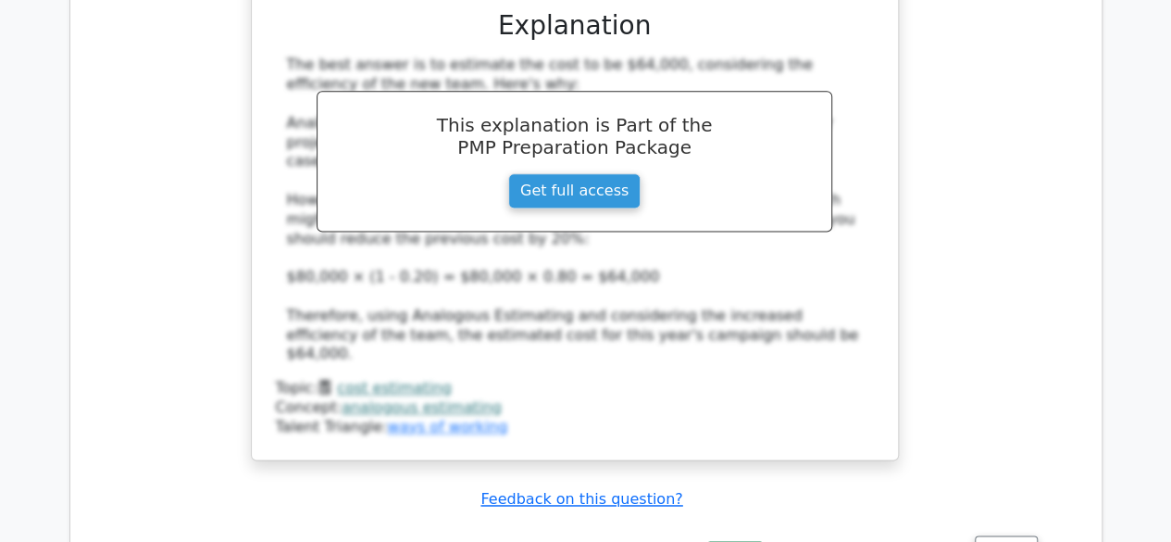
scroll to position [8145, 0]
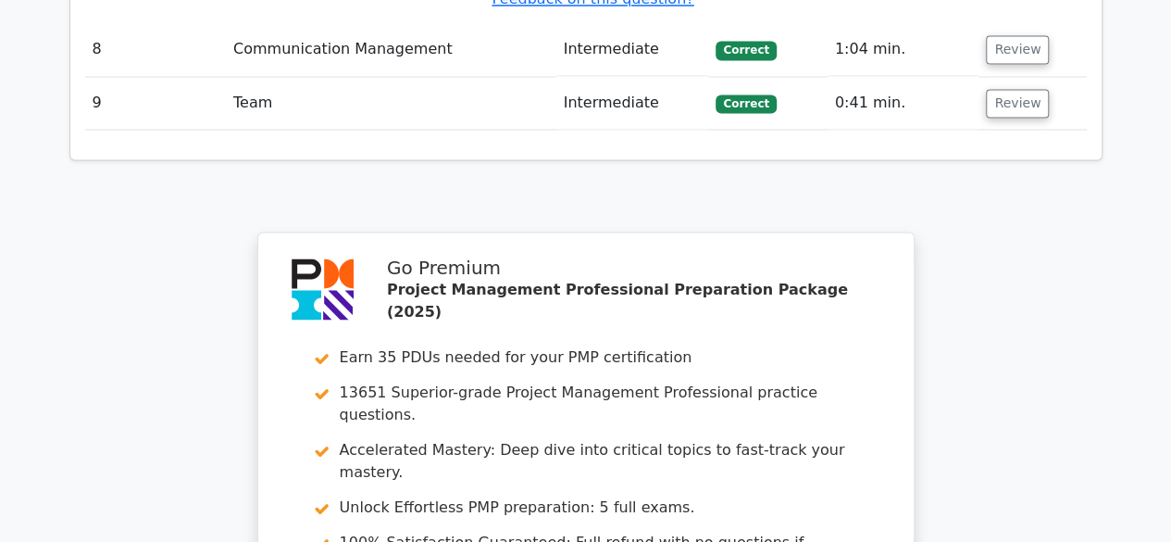
scroll to position [8647, 0]
